Goal: Check status: Check status

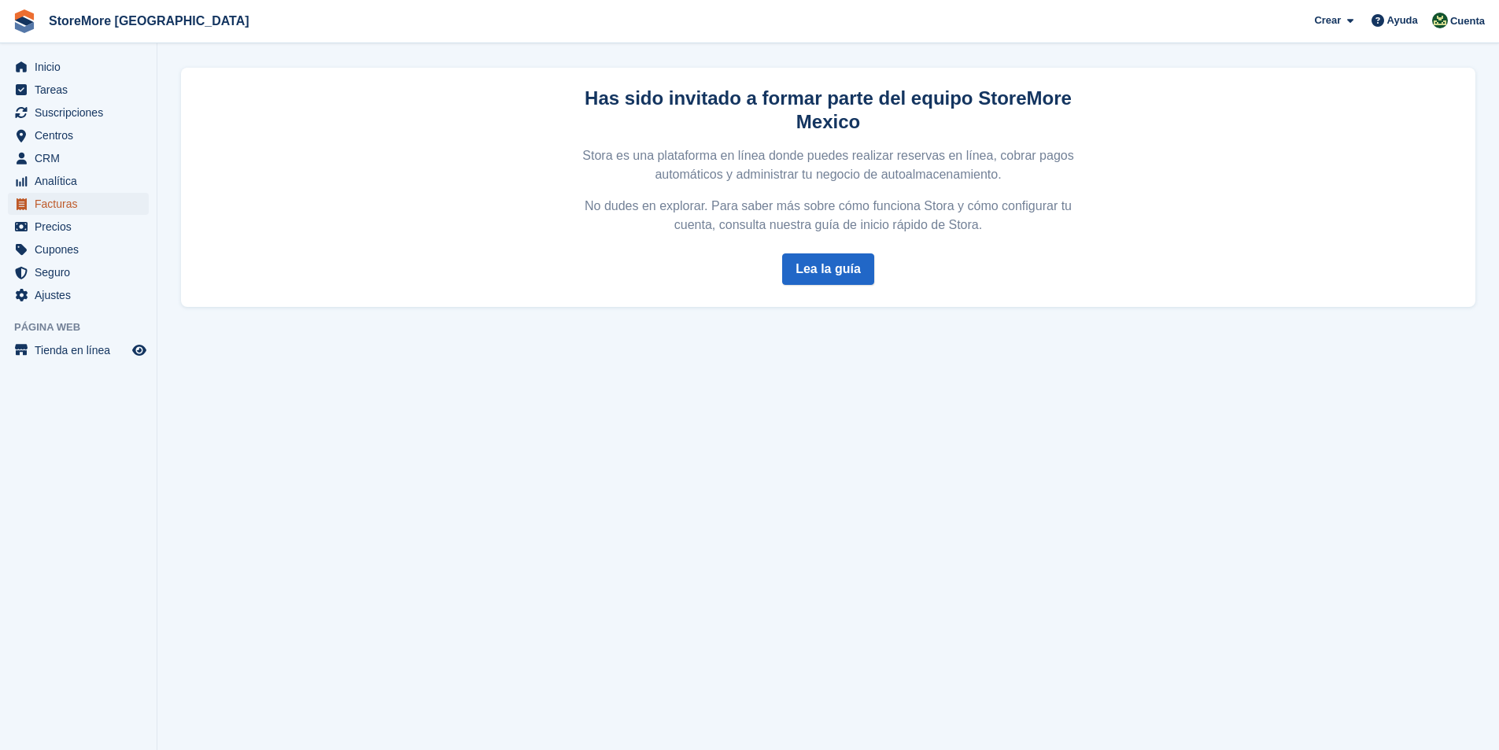
click at [61, 204] on span "Facturas" at bounding box center [82, 204] width 94 height 22
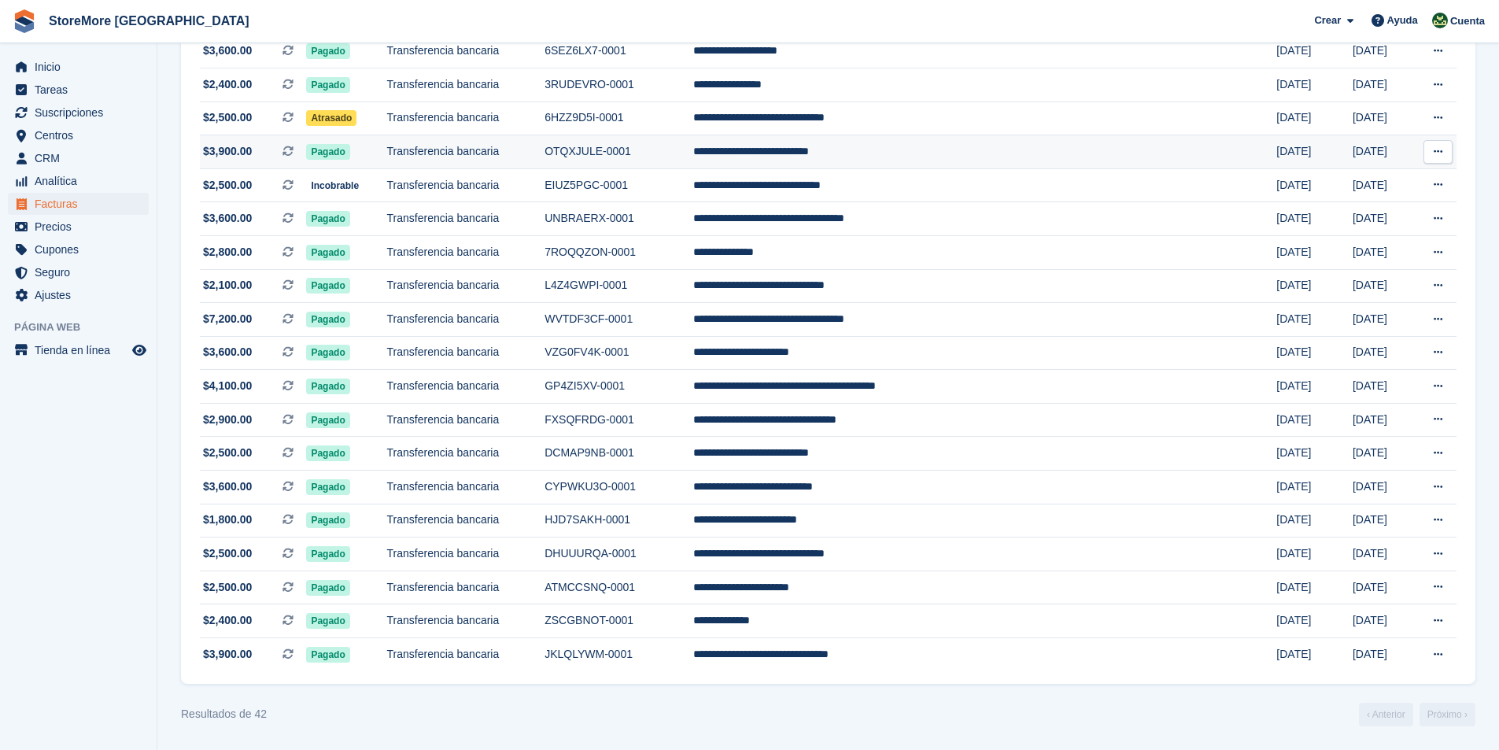
scroll to position [843, 0]
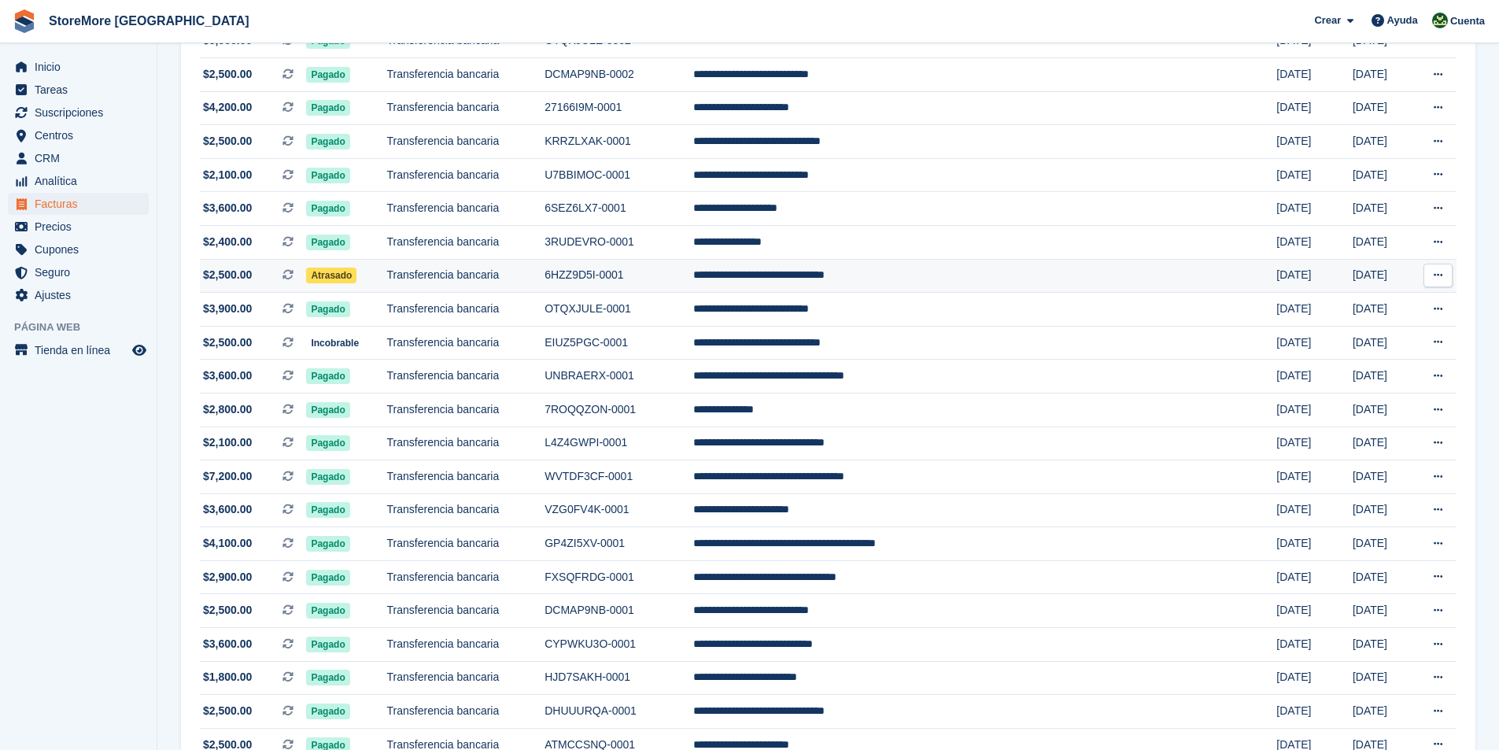
click at [356, 278] on span "Atrasado" at bounding box center [331, 276] width 50 height 16
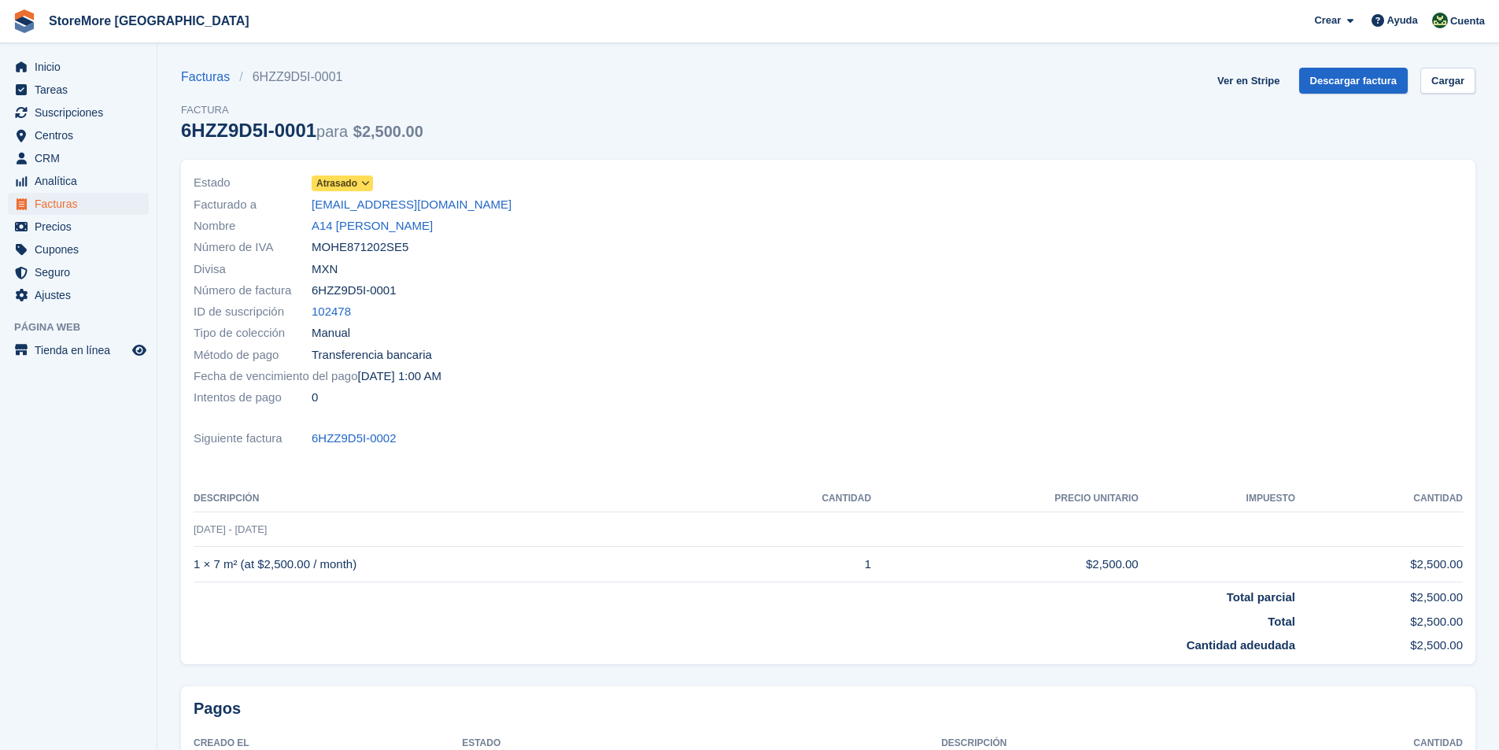
click at [364, 186] on icon at bounding box center [365, 183] width 9 height 9
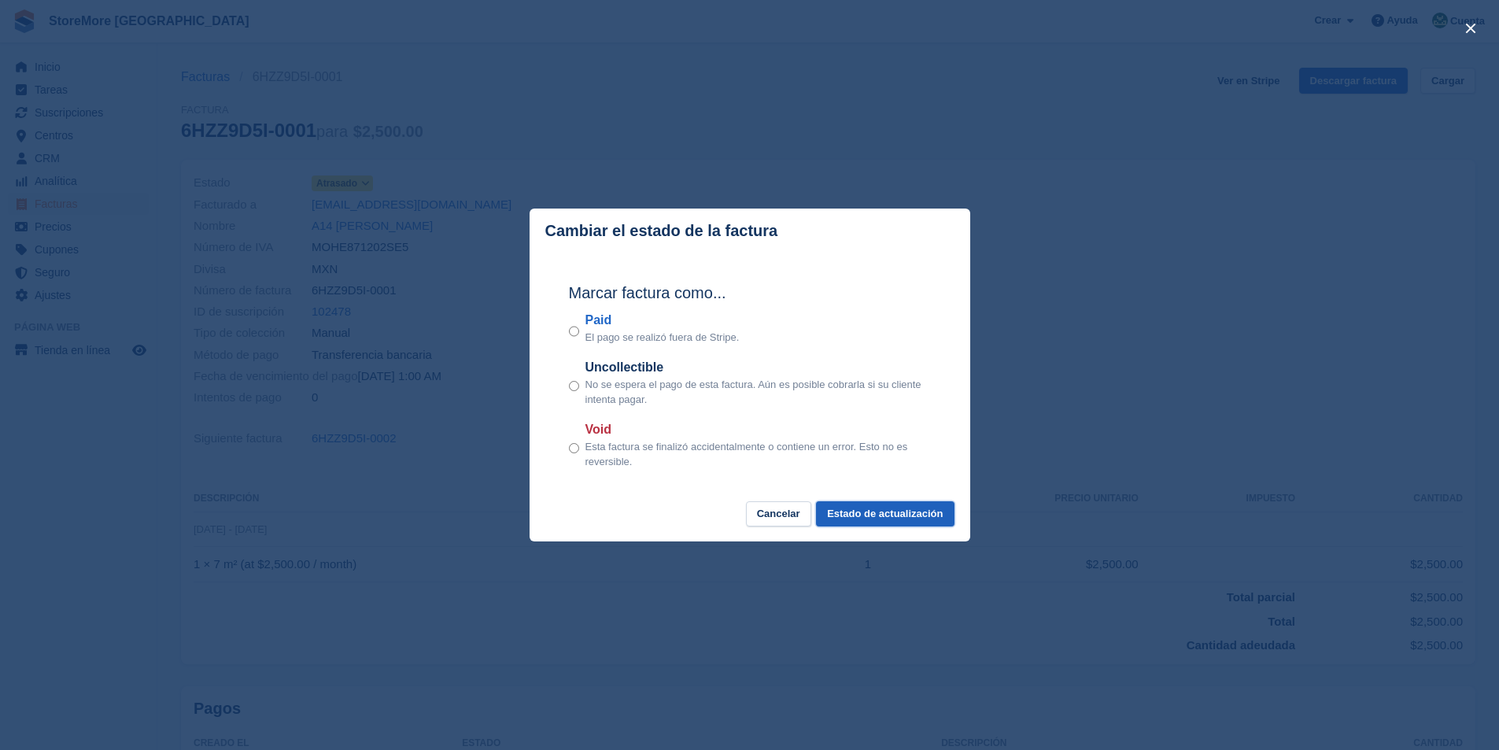
click at [911, 519] on button "Estado de actualización" at bounding box center [885, 514] width 138 height 26
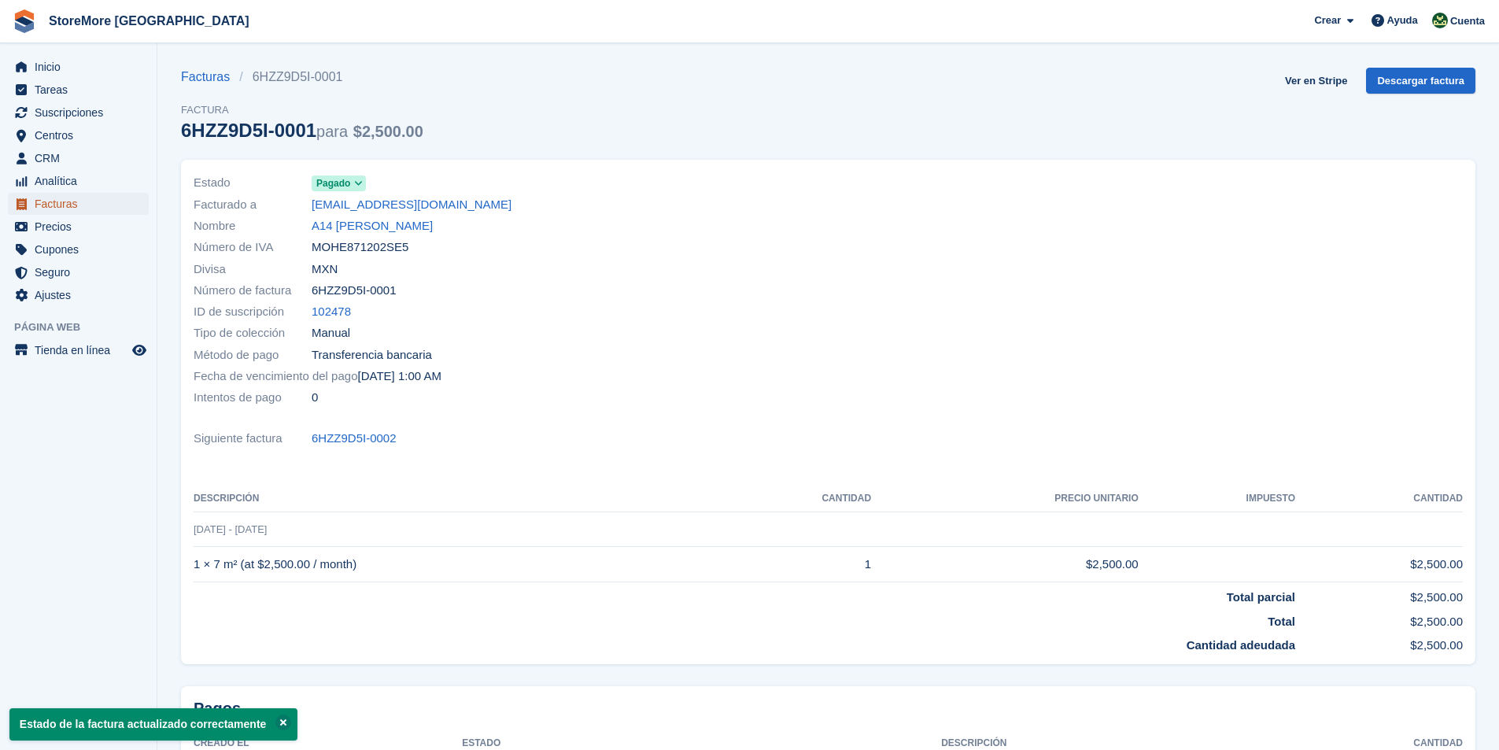
click at [75, 202] on span "Facturas" at bounding box center [82, 204] width 94 height 22
